Goal: Task Accomplishment & Management: Manage account settings

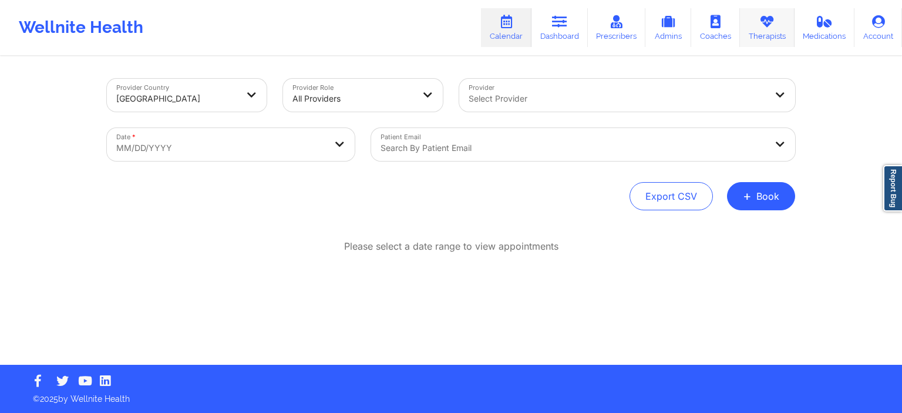
click at [771, 41] on link "Therapists" at bounding box center [767, 27] width 55 height 39
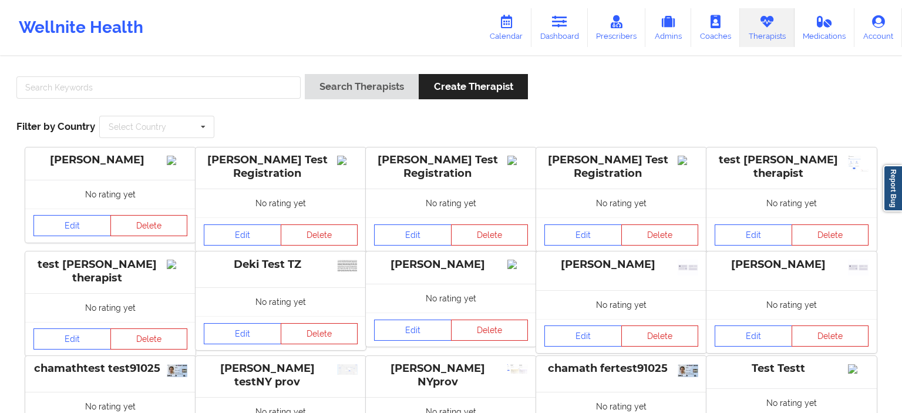
click at [756, 38] on link "Therapists" at bounding box center [767, 27] width 55 height 39
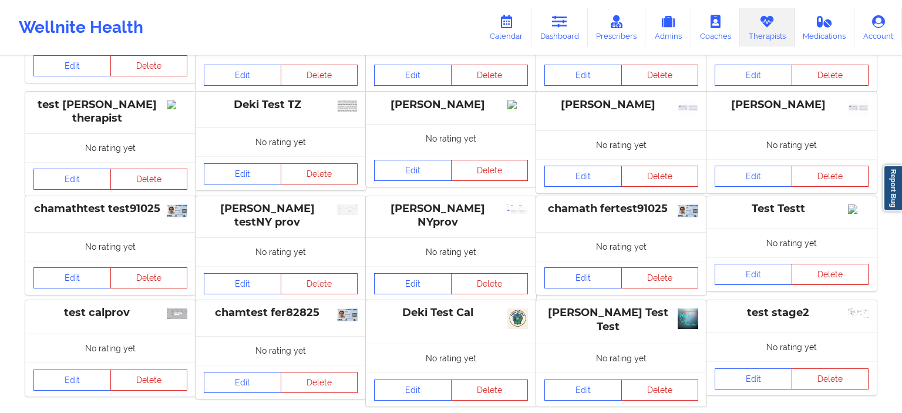
scroll to position [237, 0]
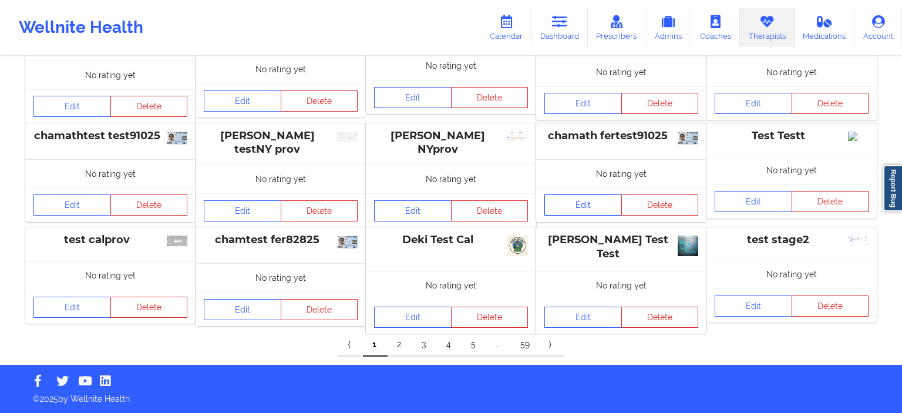
click at [613, 208] on link "Edit" at bounding box center [583, 204] width 78 height 21
